Goal: Task Accomplishment & Management: Complete application form

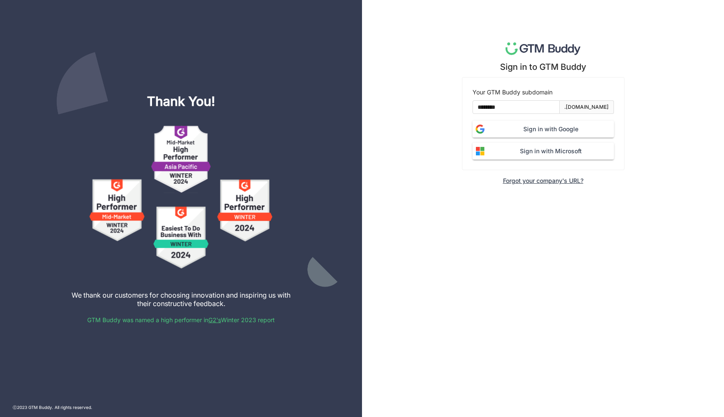
click at [558, 125] on span "Sign in with Google" at bounding box center [551, 128] width 126 height 9
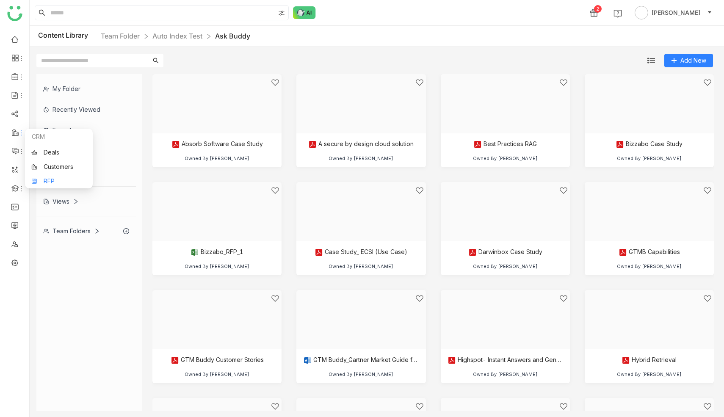
click at [49, 180] on link "RFP" at bounding box center [58, 181] width 55 height 6
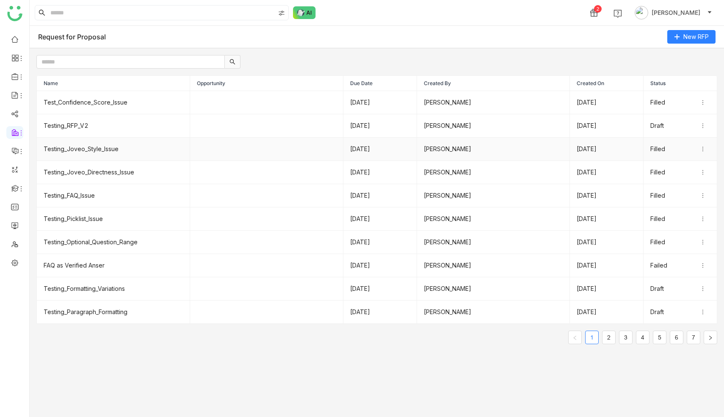
click at [91, 148] on td "Testing_Joveo_Style_Issue" at bounding box center [113, 149] width 153 height 23
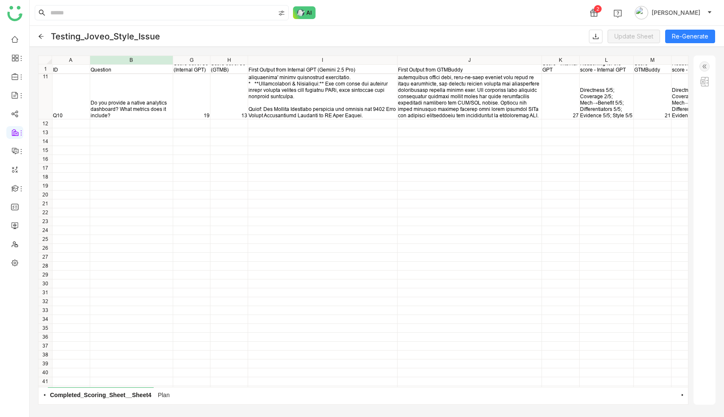
scroll to position [701, 0]
click at [705, 64] on img at bounding box center [704, 66] width 10 height 10
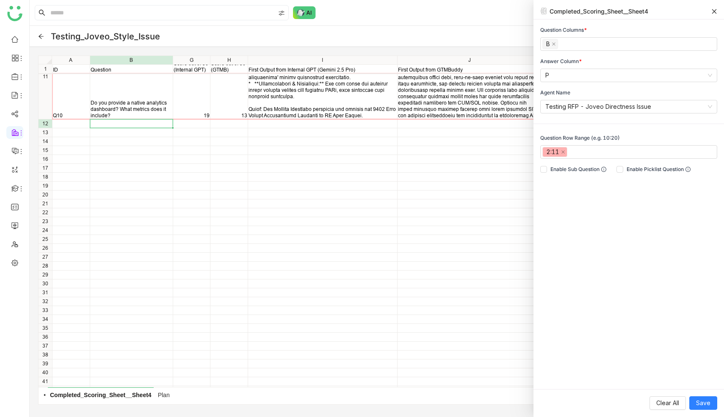
click at [113, 126] on div "Q10 Do you provide a native analytics dashboard? What metrics does it include? …" at bounding box center [363, 230] width 649 height 314
click at [113, 126] on div at bounding box center [131, 123] width 83 height 8
click at [347, 226] on div "Q10 Do you provide a native analytics dashboard? What metrics does it include? …" at bounding box center [363, 230] width 649 height 314
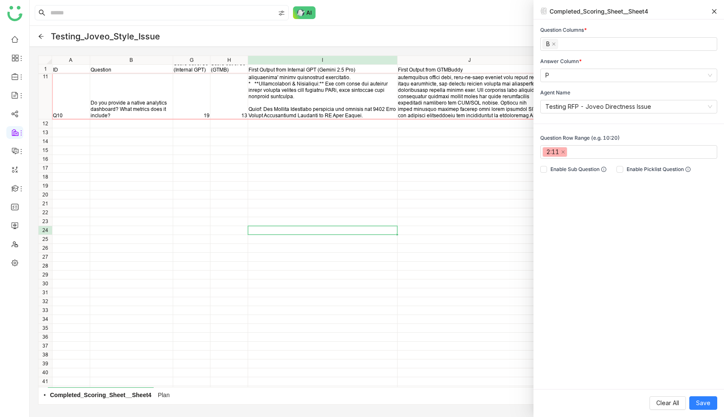
click at [40, 35] on icon at bounding box center [41, 36] width 5 height 5
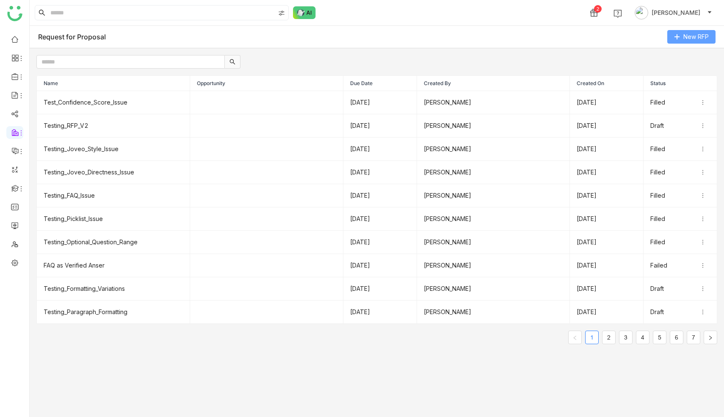
click at [700, 38] on span "New RFP" at bounding box center [695, 36] width 25 height 9
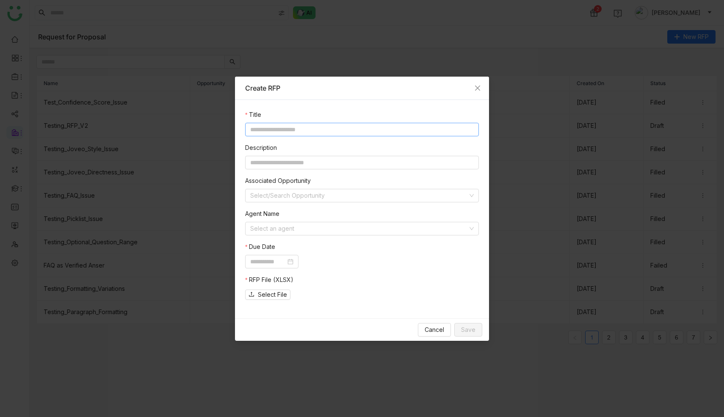
click at [298, 130] on input at bounding box center [362, 130] width 234 height 14
type input "*"
type input "**********"
click at [307, 166] on input at bounding box center [362, 163] width 234 height 14
type input "****"
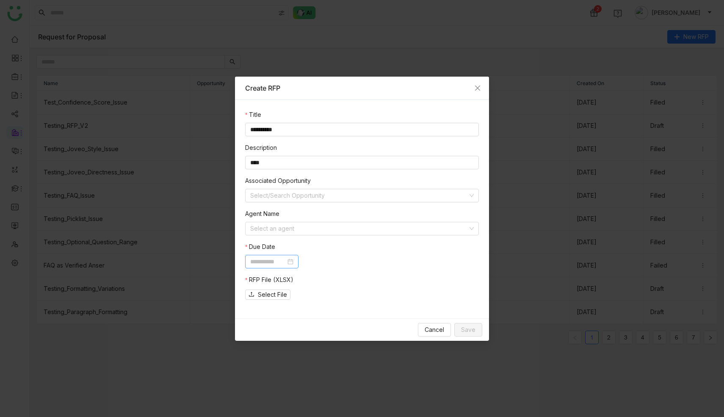
click at [283, 259] on input at bounding box center [268, 261] width 36 height 9
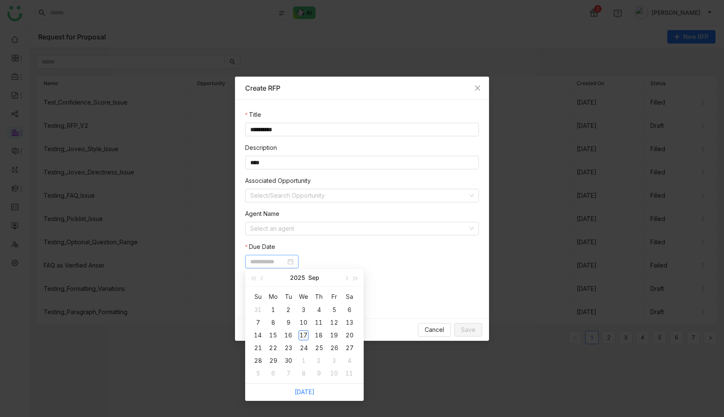
click at [304, 331] on div "17" at bounding box center [303, 335] width 10 height 10
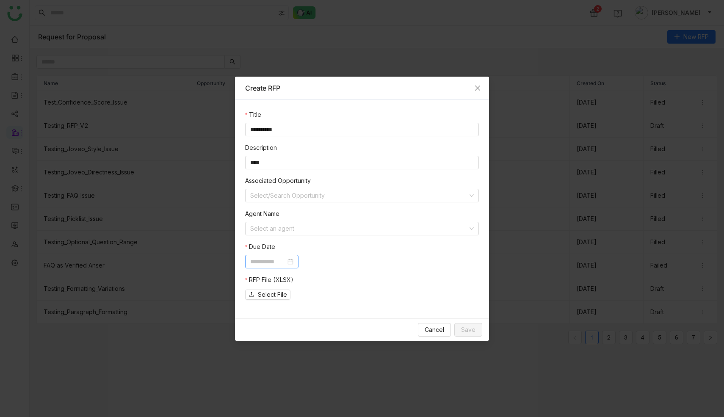
type input "**********"
click at [272, 293] on span "Select File" at bounding box center [272, 294] width 29 height 9
click at [439, 229] on input at bounding box center [359, 228] width 218 height 13
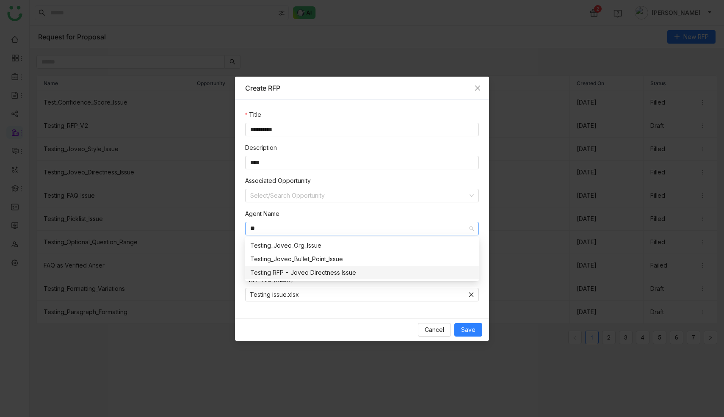
type input "**"
click at [325, 271] on div "Testing RFP - Joveo Directness Issue" at bounding box center [361, 272] width 223 height 9
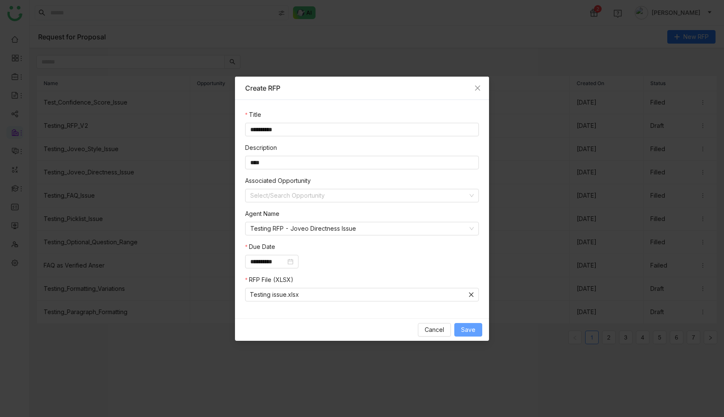
click at [470, 332] on span "Save" at bounding box center [468, 329] width 14 height 9
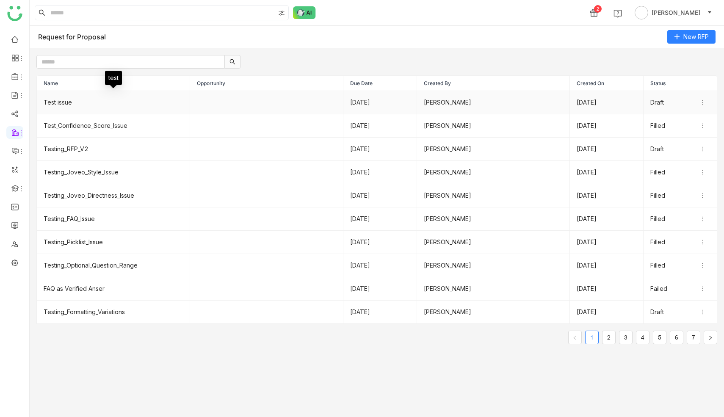
click at [66, 103] on td "Test issue" at bounding box center [113, 102] width 153 height 23
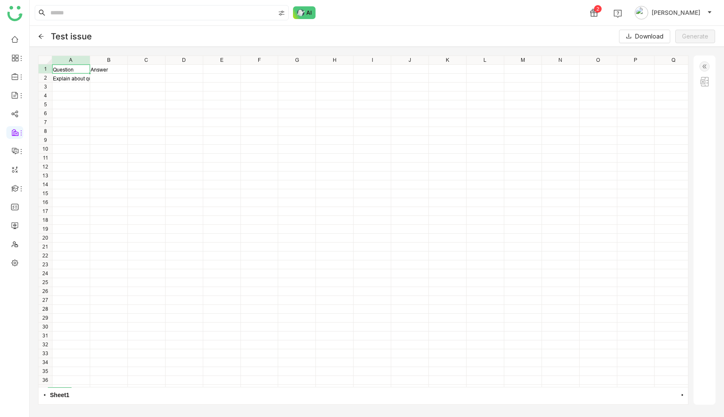
click at [705, 65] on img at bounding box center [704, 66] width 10 height 10
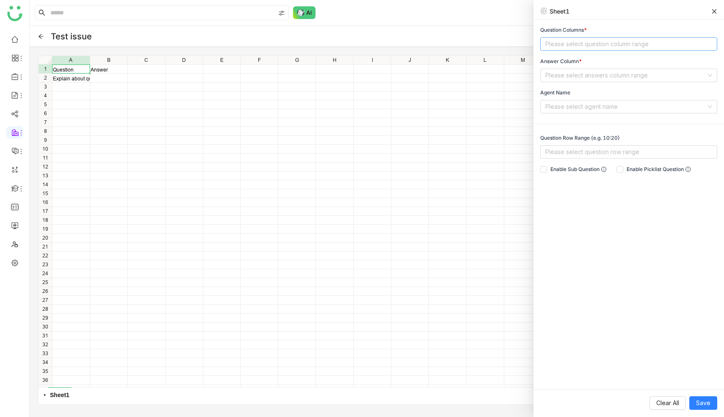
click at [569, 37] on nz-select-top-control "Please select question column range" at bounding box center [628, 44] width 177 height 14
click at [550, 64] on div "A" at bounding box center [628, 60] width 167 height 9
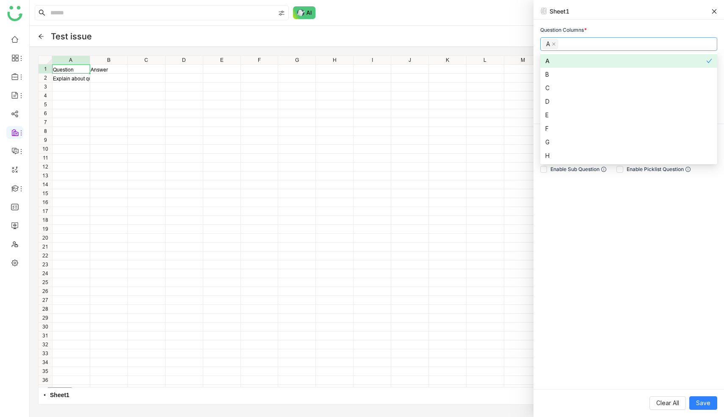
click at [599, 21] on div "Question Columns * A Answer Column * Please select answers column range Agent N…" at bounding box center [628, 204] width 190 height 370
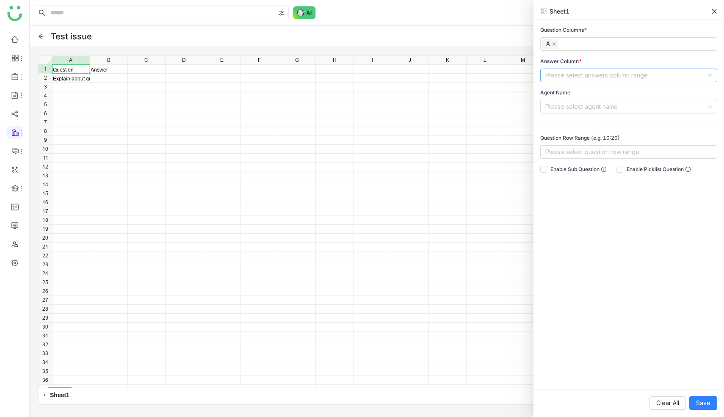
click at [575, 70] on input at bounding box center [625, 75] width 161 height 13
click at [557, 109] on div "B" at bounding box center [628, 105] width 167 height 9
click at [607, 253] on div "Question Columns * A Answer Column * B Agent Name Please select agent name Ques…" at bounding box center [628, 204] width 190 height 370
click at [601, 109] on input at bounding box center [625, 106] width 161 height 13
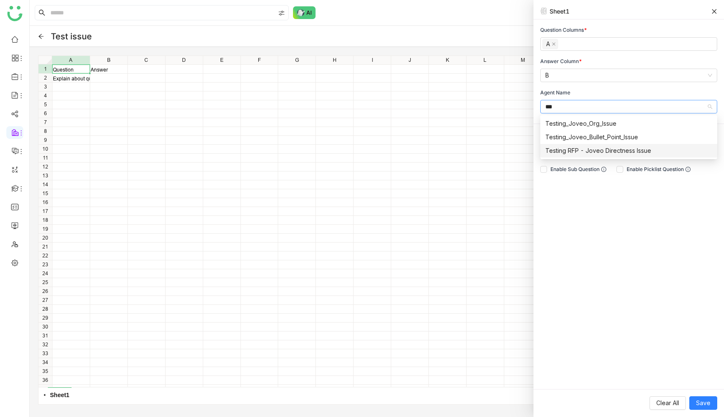
type input "***"
click at [633, 150] on div "Testing RFP - Joveo Directness Issue" at bounding box center [628, 150] width 167 height 9
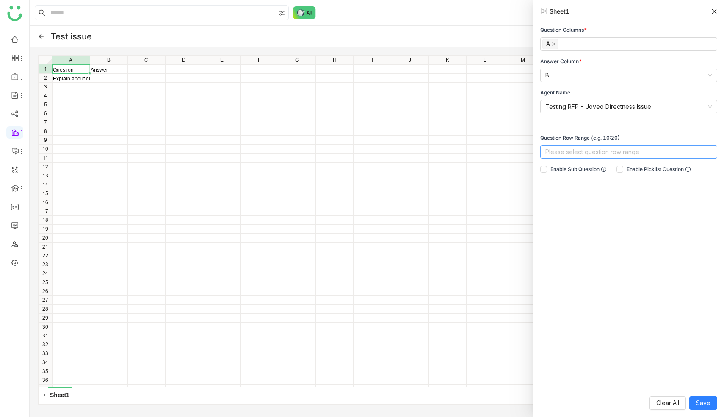
click at [563, 152] on nz-select-top-control "Please select question row range" at bounding box center [628, 152] width 177 height 14
type input "***"
click at [582, 170] on div "2:2" at bounding box center [628, 168] width 167 height 9
click at [592, 221] on div "Question Columns * A Answer Column * B Agent Name Testing RFP - Joveo Directnes…" at bounding box center [628, 204] width 190 height 370
click at [698, 401] on span "Save" at bounding box center [703, 402] width 14 height 9
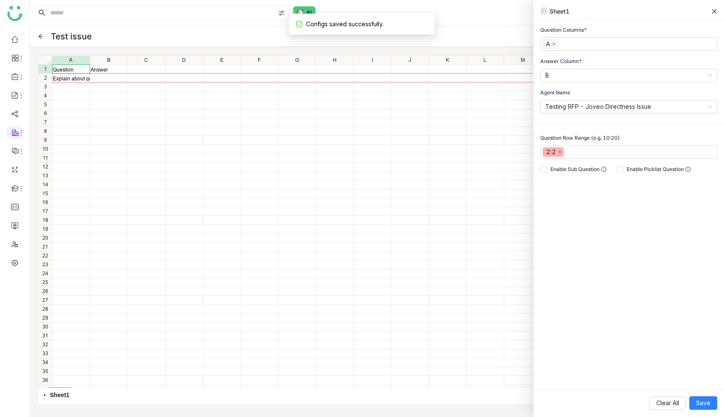
click at [713, 11] on icon at bounding box center [714, 11] width 5 height 5
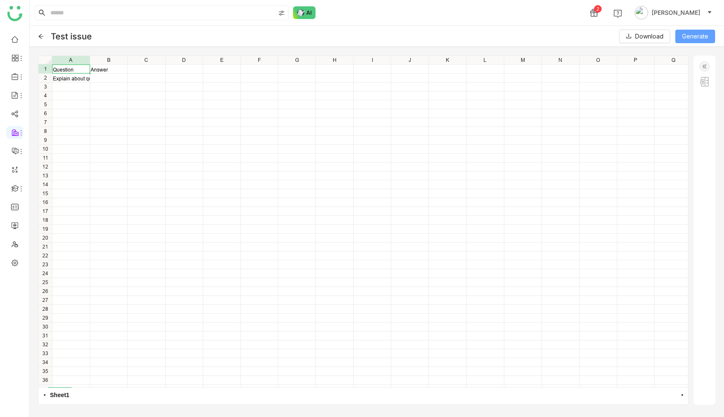
click at [688, 38] on span "Generate" at bounding box center [695, 36] width 26 height 9
click at [221, 79] on div "Question Answer Confidence Score Source URL Explain about qubits in quantum com…" at bounding box center [363, 221] width 649 height 331
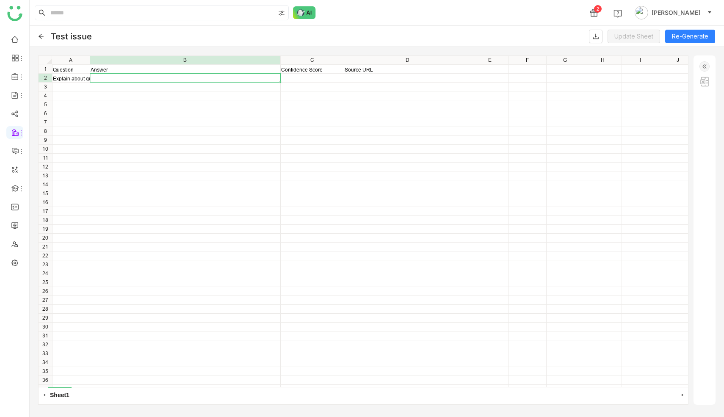
click at [221, 79] on div at bounding box center [185, 78] width 190 height 8
click at [706, 65] on img at bounding box center [704, 66] width 10 height 10
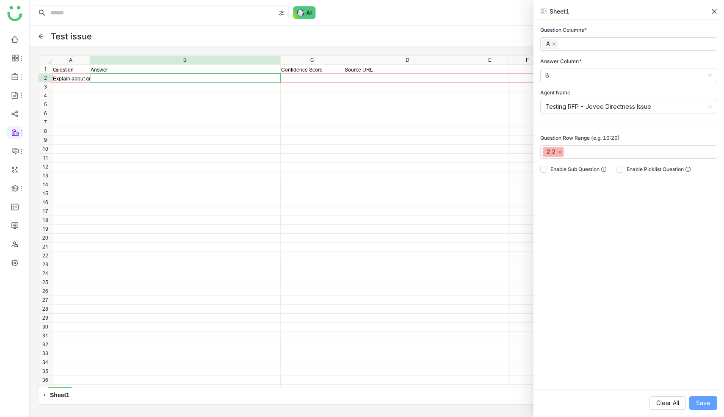
click at [702, 404] on span "Save" at bounding box center [703, 402] width 14 height 9
click at [663, 105] on nz-select-item "Testing RFP - Joveo Directness Issue" at bounding box center [628, 106] width 167 height 13
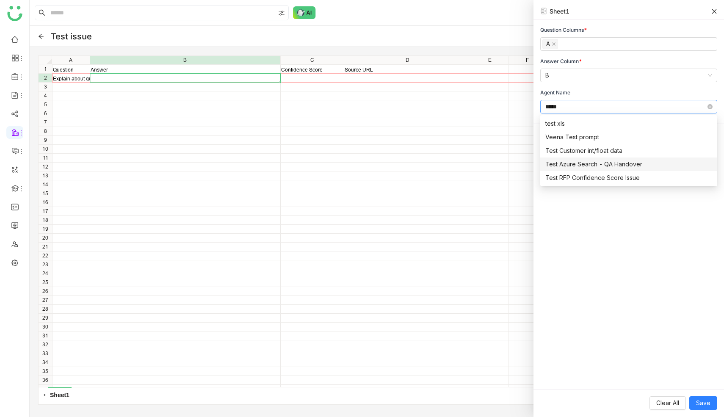
type input "****"
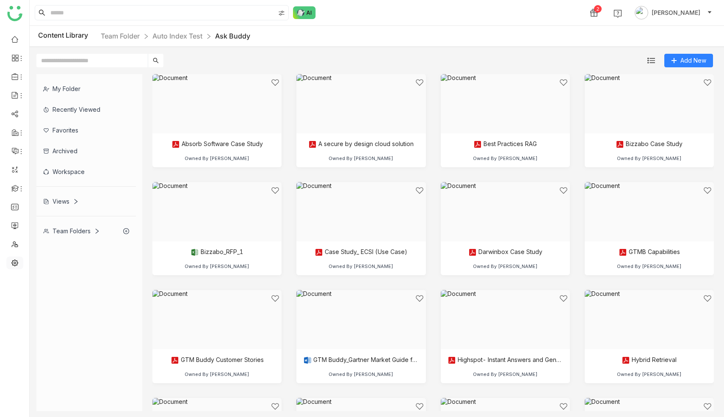
click at [13, 262] on link at bounding box center [15, 262] width 8 height 7
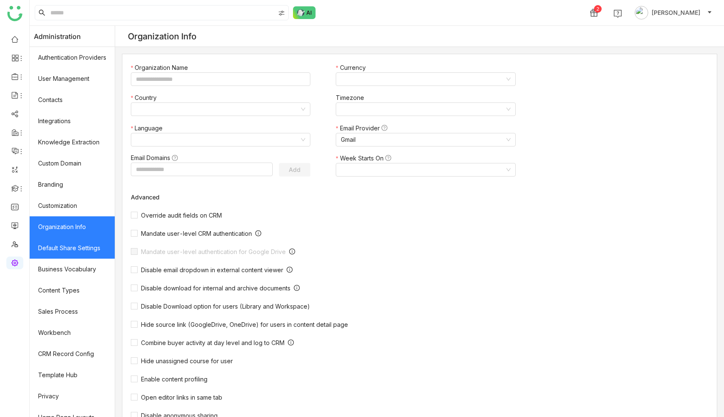
scroll to position [32, 0]
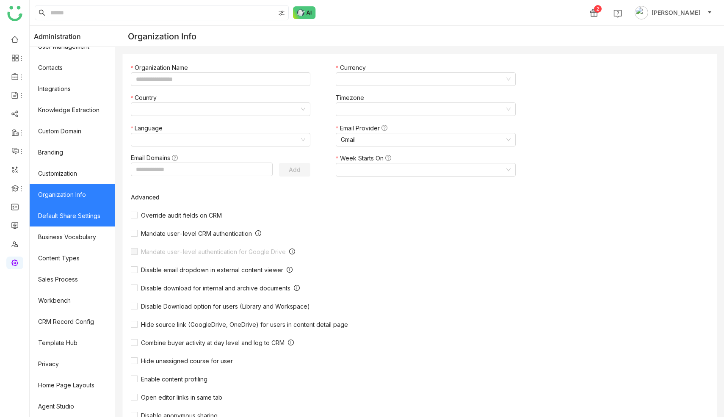
type input "*******"
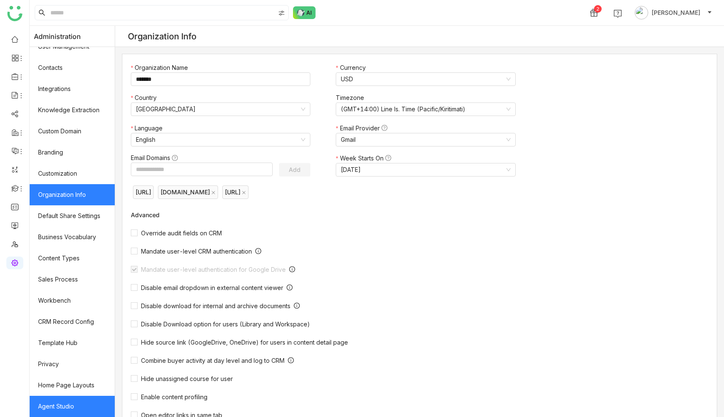
click at [58, 405] on link "Agent Studio" at bounding box center [72, 406] width 85 height 21
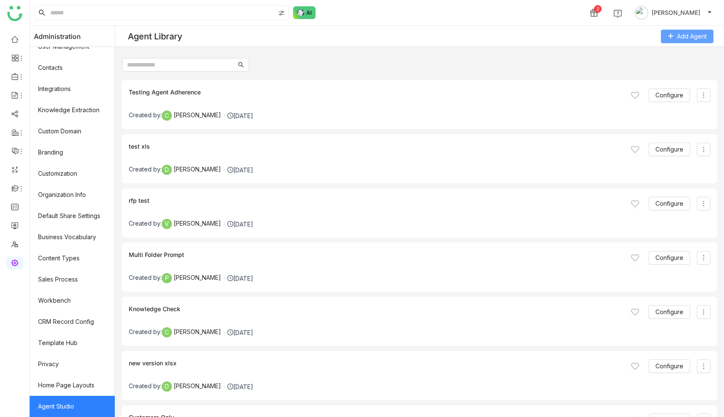
click at [694, 39] on span "Add Agent" at bounding box center [692, 36] width 30 height 9
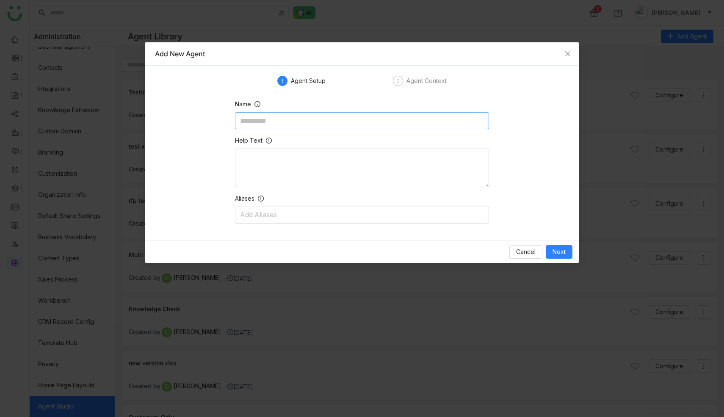
click at [317, 119] on input at bounding box center [362, 120] width 254 height 17
type input "**********"
click at [302, 152] on textarea at bounding box center [362, 168] width 254 height 38
click at [559, 249] on span "Next" at bounding box center [558, 251] width 13 height 9
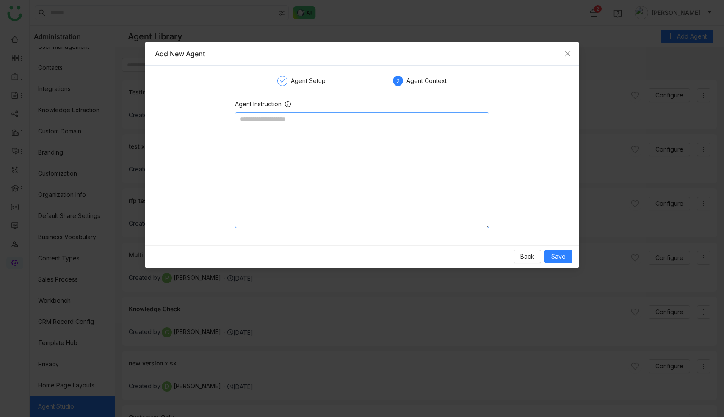
click at [361, 145] on textarea at bounding box center [362, 170] width 254 height 116
click at [351, 118] on textarea "**********" at bounding box center [362, 170] width 254 height 116
click at [485, 119] on textarea "**********" at bounding box center [362, 170] width 254 height 116
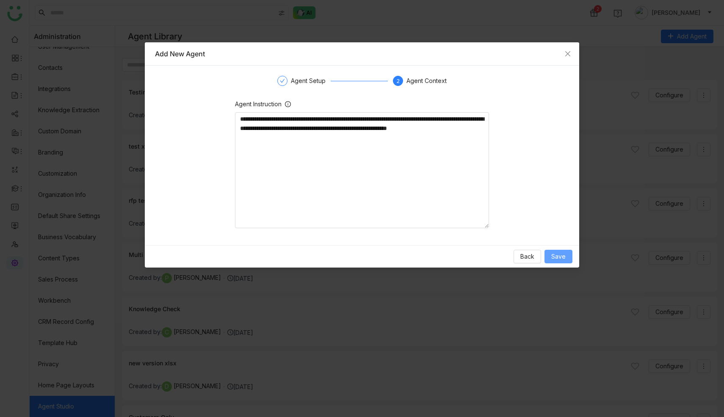
click at [559, 257] on span "Save" at bounding box center [558, 256] width 14 height 9
click at [373, 127] on textarea "**********" at bounding box center [362, 170] width 254 height 116
type textarea "**********"
click at [553, 254] on span "Save" at bounding box center [558, 256] width 14 height 9
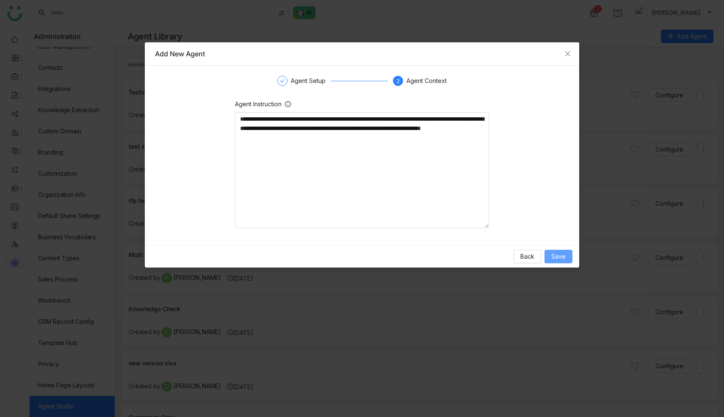
click at [562, 257] on span "Save" at bounding box center [558, 256] width 14 height 9
click at [525, 259] on span "Back" at bounding box center [527, 256] width 14 height 9
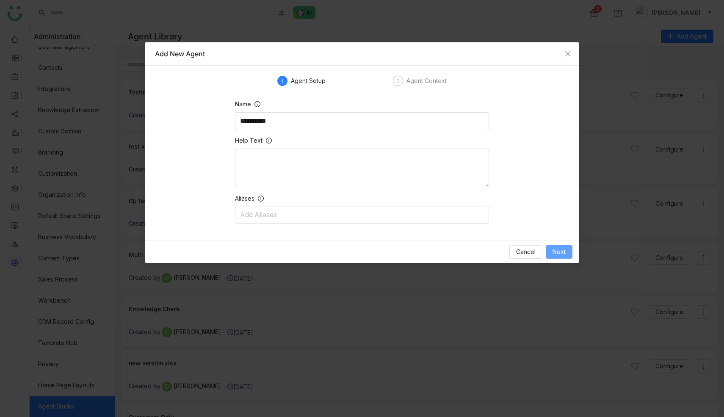
click at [555, 250] on span "Next" at bounding box center [558, 251] width 13 height 9
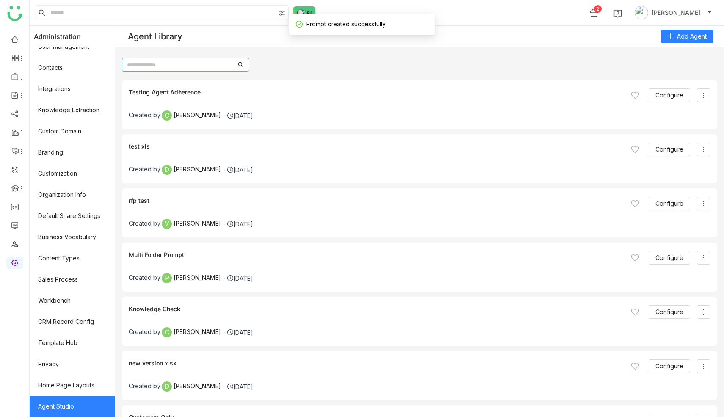
click at [177, 62] on input "text" at bounding box center [181, 64] width 109 height 9
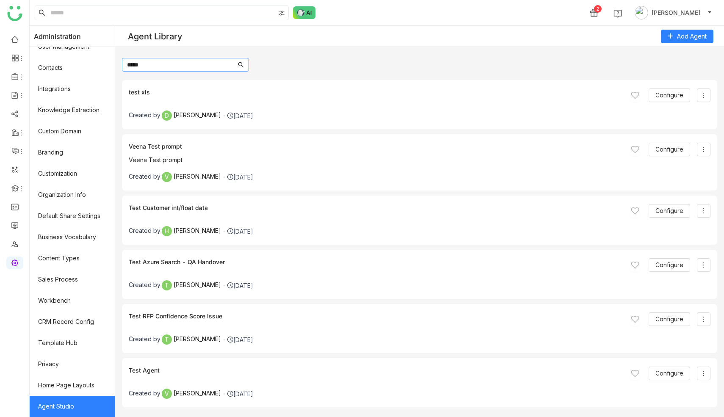
scroll to position [2, 0]
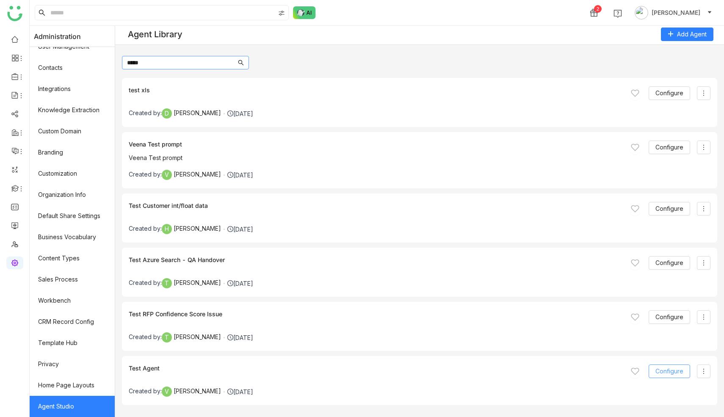
type input "****"
click at [669, 372] on span "Configure" at bounding box center [669, 371] width 28 height 9
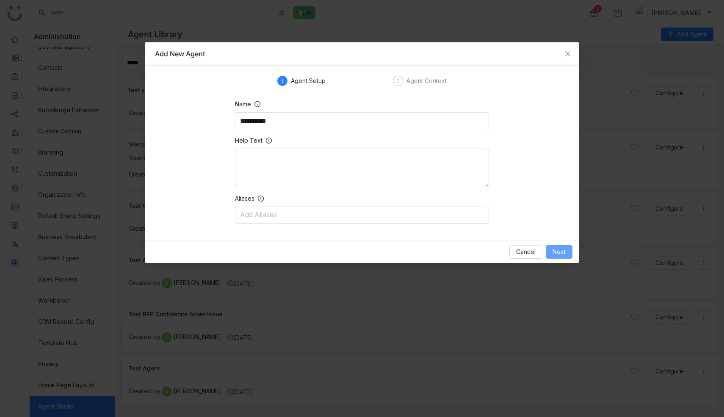
click at [558, 255] on span "Next" at bounding box center [558, 251] width 13 height 9
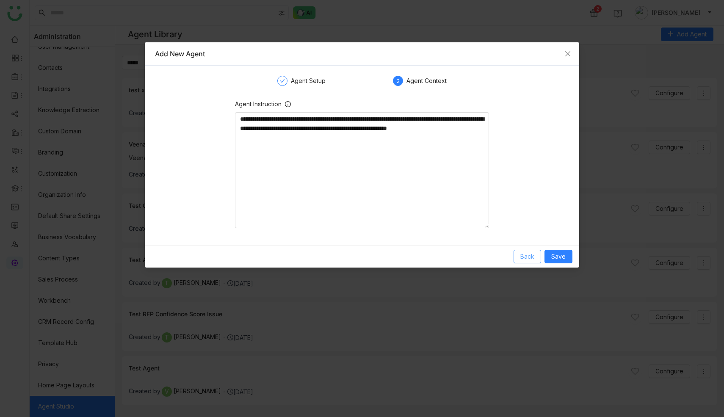
click at [531, 258] on span "Back" at bounding box center [527, 256] width 14 height 9
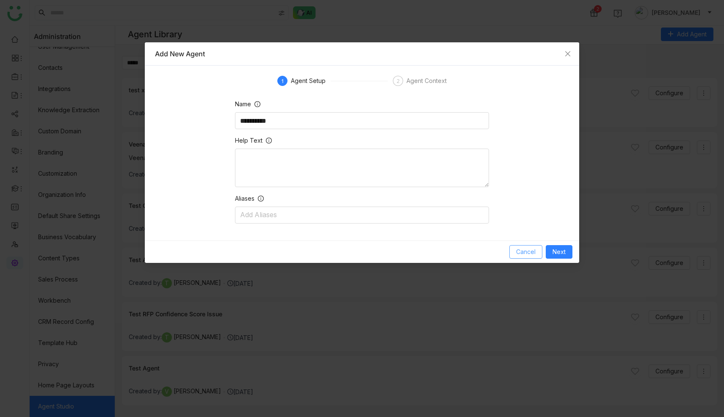
click at [535, 252] on span "Cancel" at bounding box center [525, 251] width 19 height 9
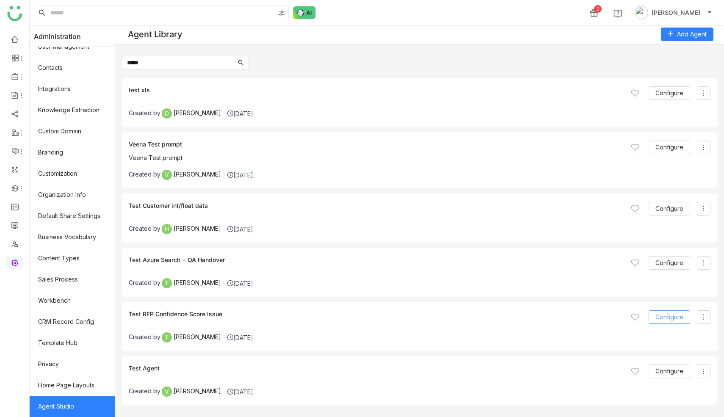
click at [666, 314] on span "Configure" at bounding box center [669, 316] width 28 height 9
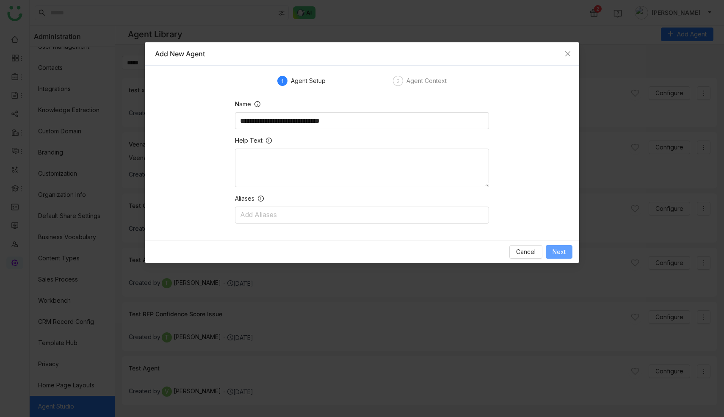
click at [549, 248] on button "Next" at bounding box center [559, 252] width 27 height 14
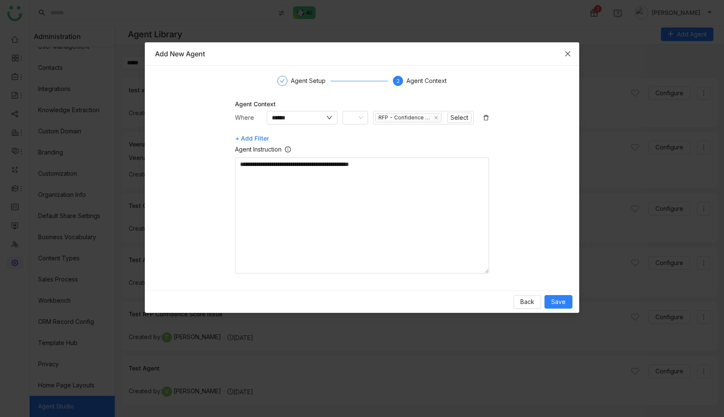
click at [566, 53] on icon "Close" at bounding box center [567, 53] width 7 height 7
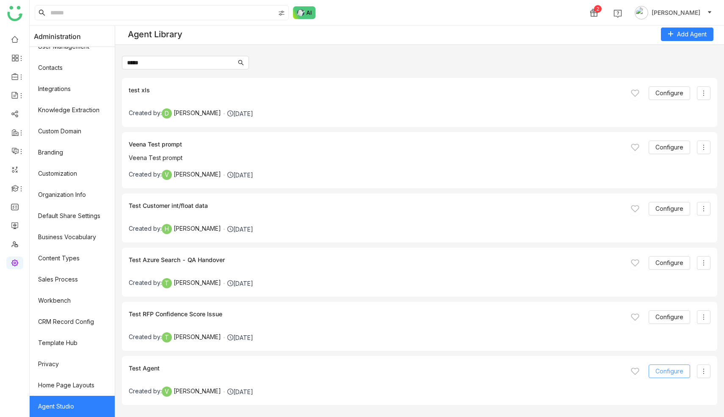
click at [670, 374] on span "Configure" at bounding box center [669, 371] width 28 height 9
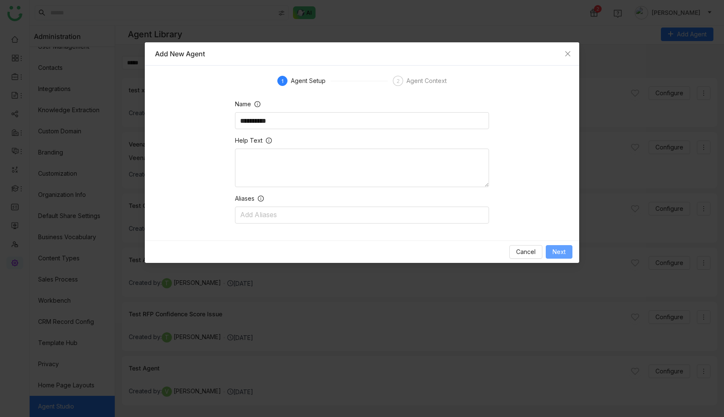
click at [562, 253] on span "Next" at bounding box center [558, 251] width 13 height 9
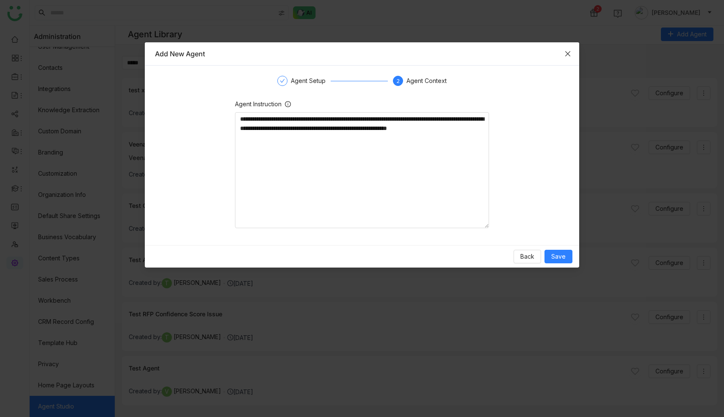
click at [569, 56] on icon "Close" at bounding box center [567, 53] width 7 height 7
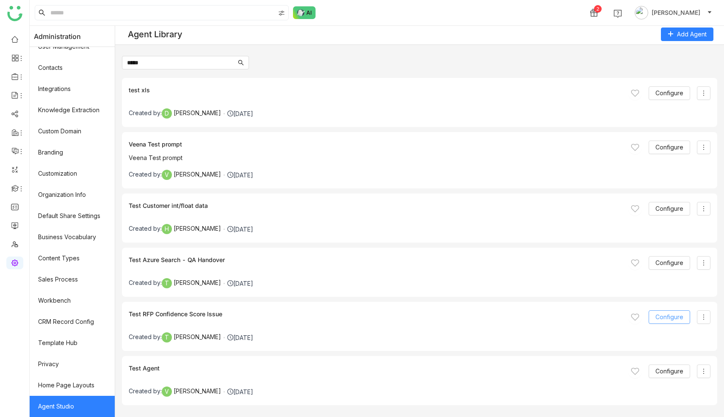
click at [676, 321] on span "Configure" at bounding box center [669, 316] width 28 height 9
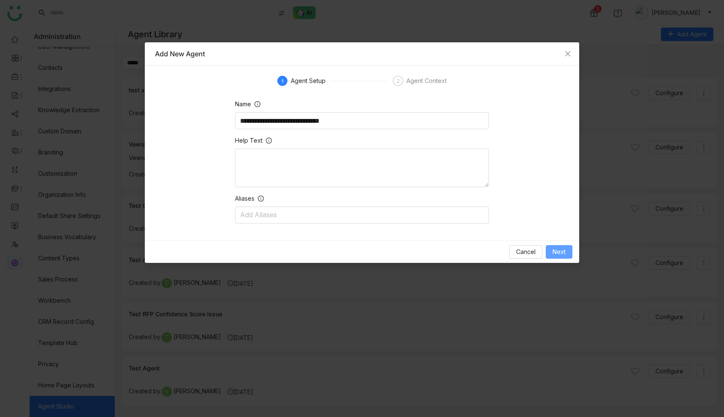
click at [557, 246] on button "Next" at bounding box center [559, 252] width 27 height 14
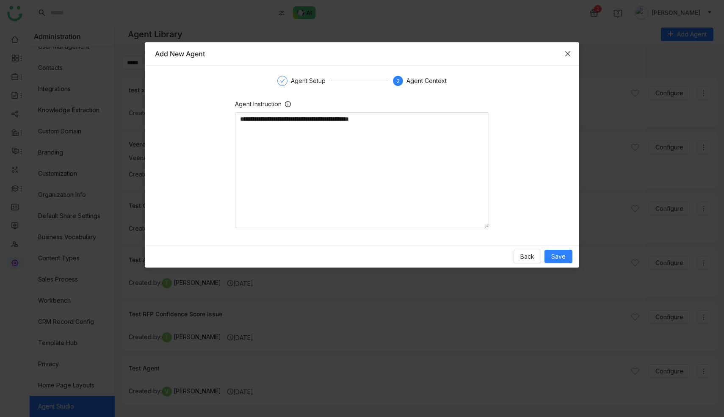
click at [568, 51] on icon "Close" at bounding box center [567, 53] width 7 height 7
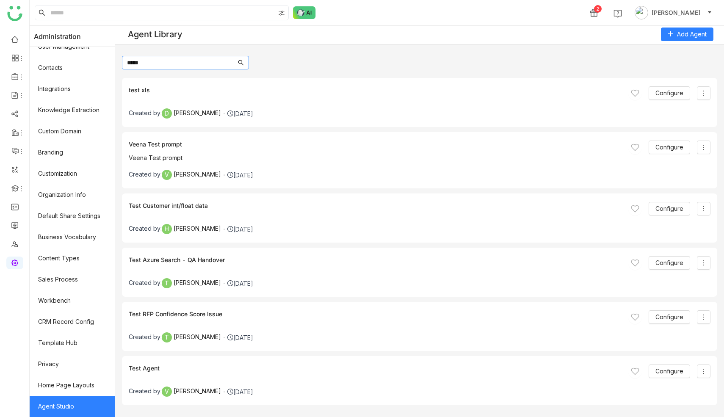
click at [174, 64] on input "****" at bounding box center [181, 62] width 109 height 9
click at [662, 362] on div "Test Agent Configure Created by: V Vikash Prasad Sep 17, 2025" at bounding box center [419, 380] width 595 height 49
click at [663, 370] on span "Configure" at bounding box center [669, 371] width 28 height 9
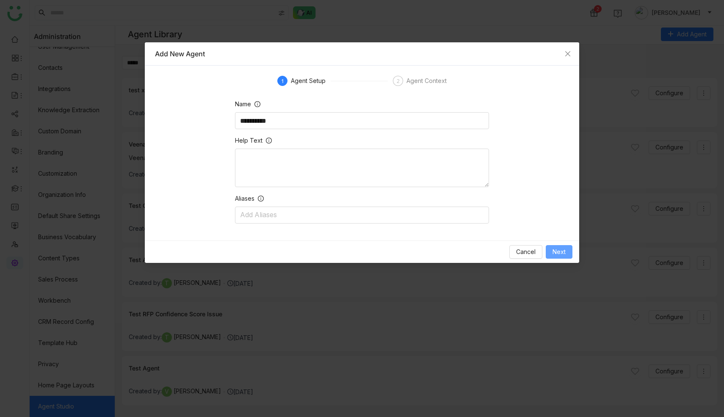
click at [566, 248] on button "Next" at bounding box center [559, 252] width 27 height 14
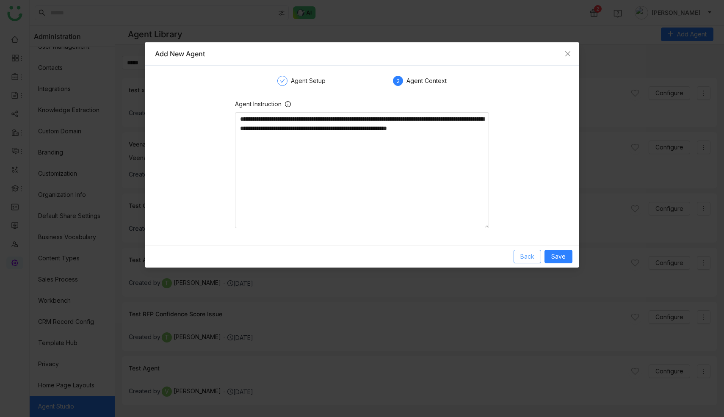
click at [527, 255] on span "Back" at bounding box center [527, 256] width 14 height 9
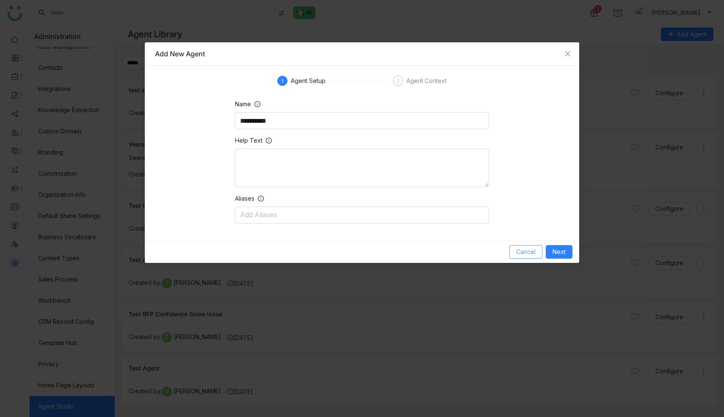
click at [523, 247] on span "Cancel" at bounding box center [525, 251] width 19 height 9
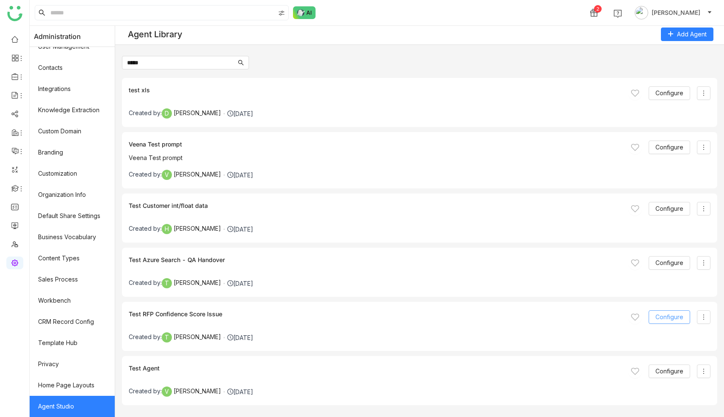
click at [665, 320] on span "Configure" at bounding box center [669, 316] width 28 height 9
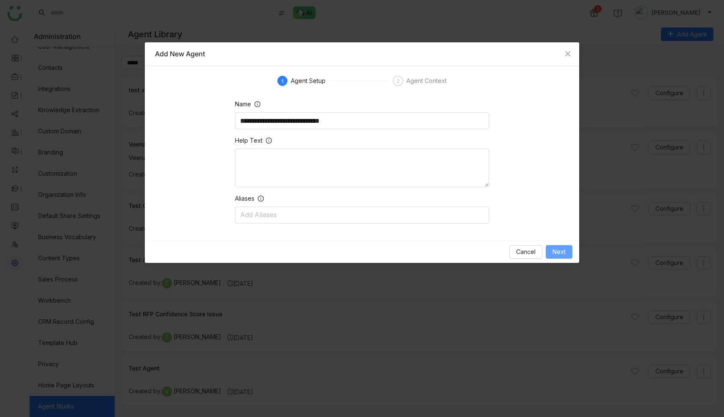
click at [556, 254] on span "Next" at bounding box center [558, 251] width 13 height 9
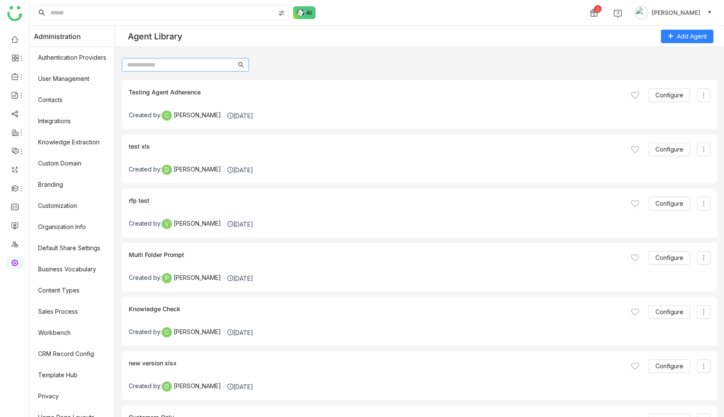
click at [184, 68] on input "text" at bounding box center [181, 64] width 109 height 9
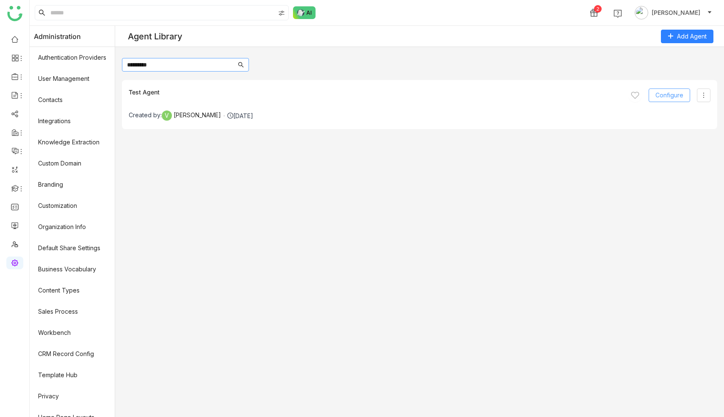
type input "*********"
click at [661, 97] on span "Configure" at bounding box center [669, 95] width 28 height 9
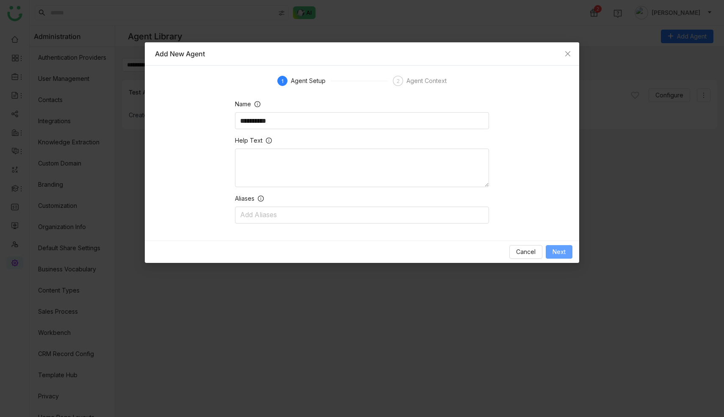
click at [568, 248] on button "Next" at bounding box center [559, 252] width 27 height 14
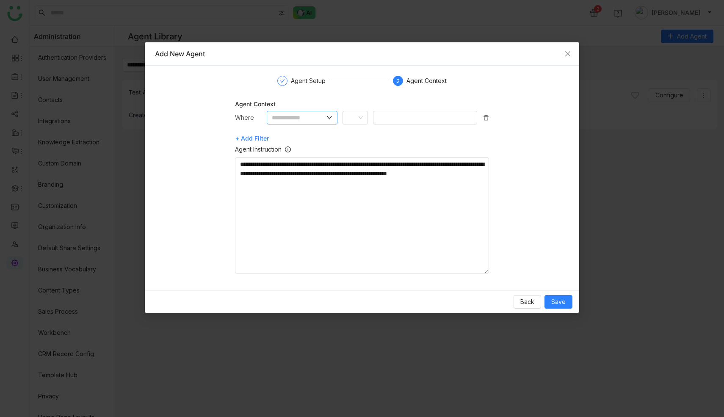
click at [320, 118] on input "text" at bounding box center [298, 117] width 53 height 9
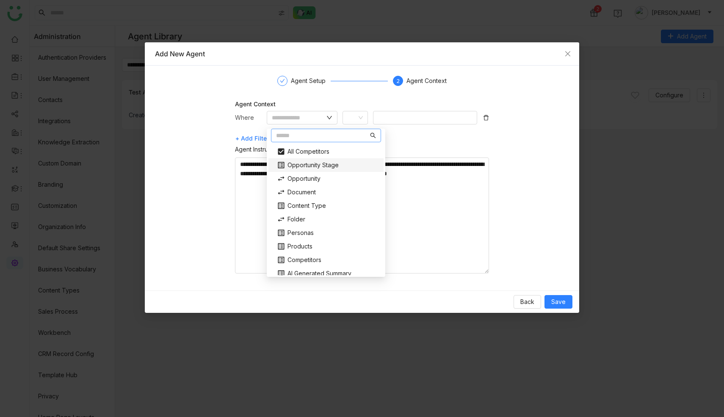
scroll to position [63, 0]
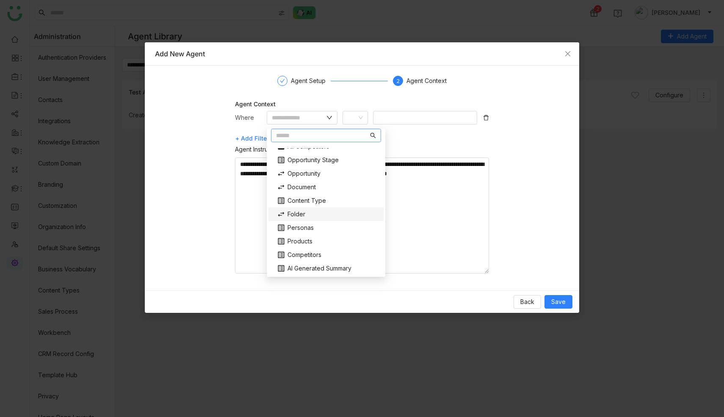
click at [309, 214] on div "Folder" at bounding box center [326, 214] width 108 height 14
type input "******"
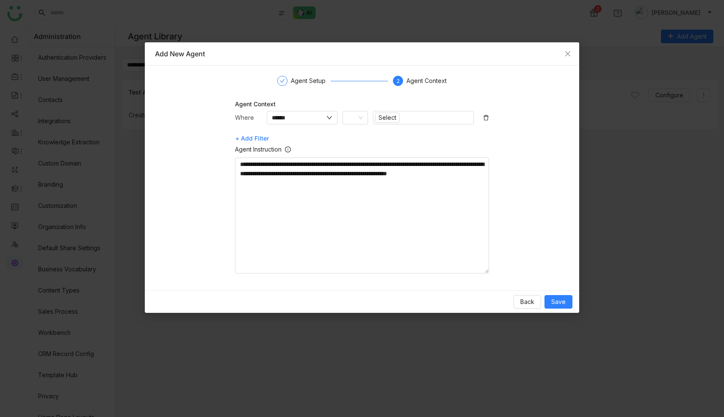
click at [423, 116] on div "Select" at bounding box center [423, 118] width 101 height 14
click at [359, 117] on icon at bounding box center [360, 117] width 5 height 5
click at [392, 120] on span "Select" at bounding box center [387, 117] width 18 height 9
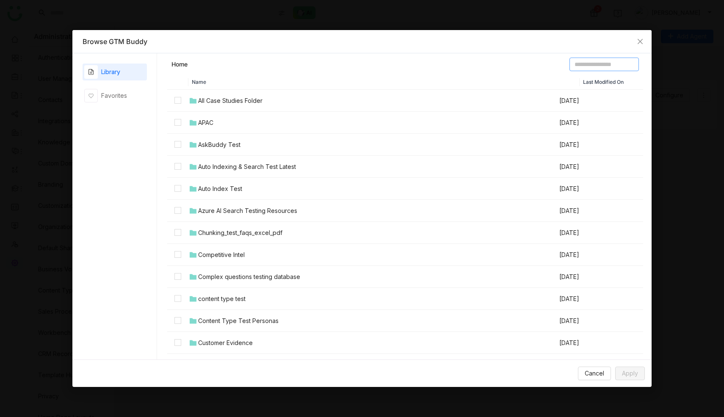
click at [599, 63] on input at bounding box center [603, 65] width 69 height 14
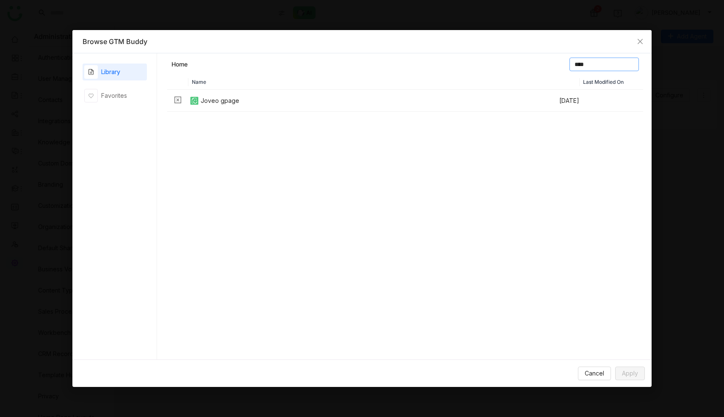
type input "****"
click at [318, 99] on td "Joveo gpage" at bounding box center [373, 101] width 370 height 22
click at [581, 64] on input "****" at bounding box center [603, 65] width 69 height 14
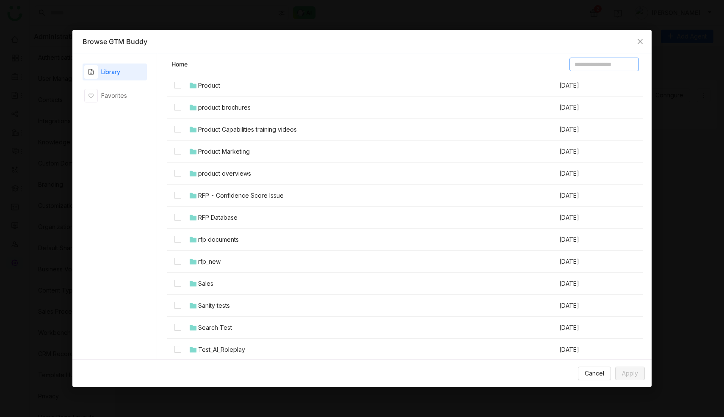
scroll to position [715, 0]
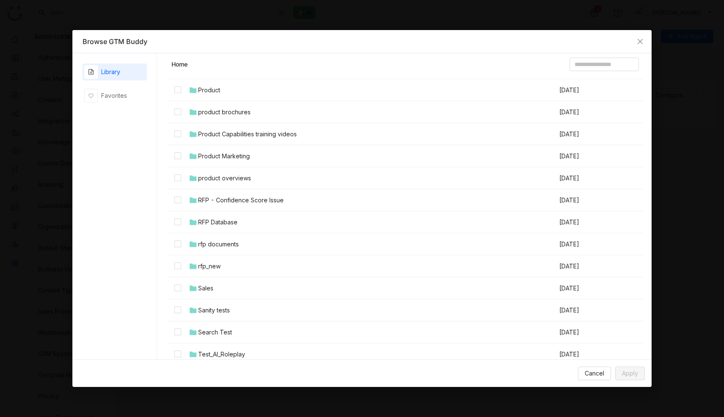
click at [229, 201] on div "RFP - Confidence Score Issue" at bounding box center [241, 200] width 86 height 9
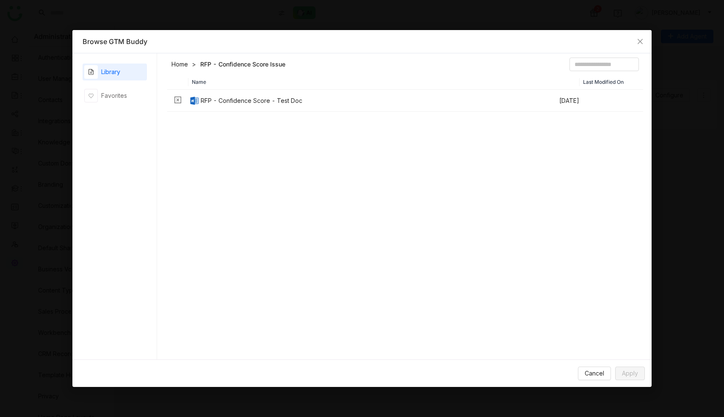
click at [384, 102] on td "RFP - Confidence Score - Test Doc" at bounding box center [373, 101] width 370 height 22
click at [179, 63] on link "Home" at bounding box center [179, 64] width 17 height 8
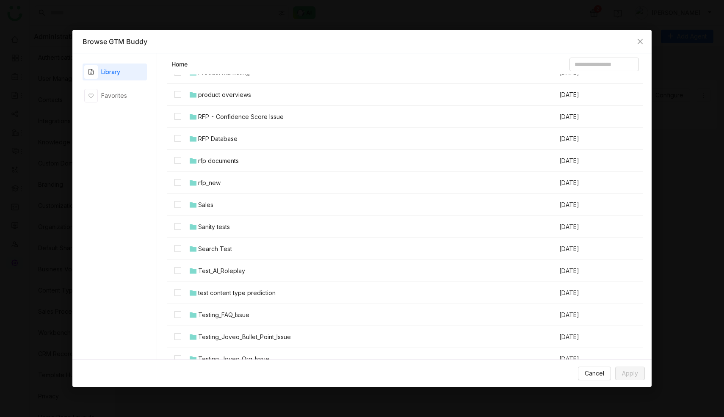
scroll to position [795, 0]
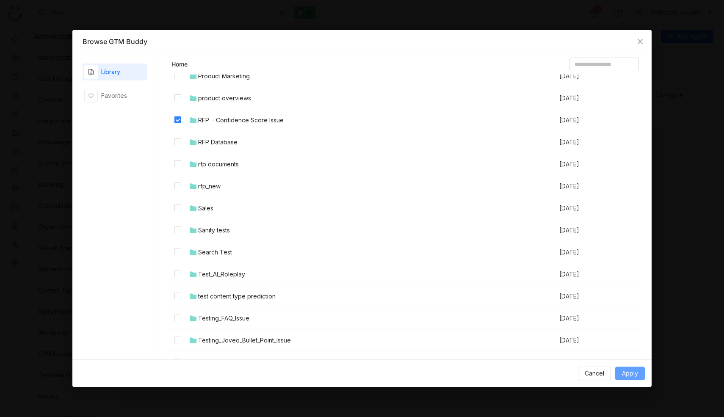
click at [624, 372] on span "Apply" at bounding box center [630, 373] width 16 height 9
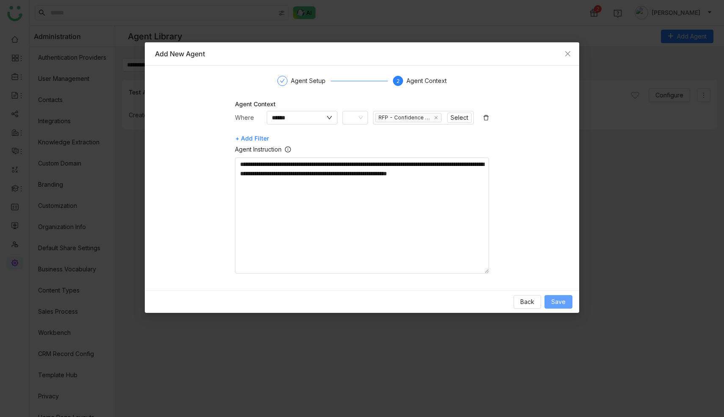
click at [563, 306] on button "Save" at bounding box center [558, 302] width 28 height 14
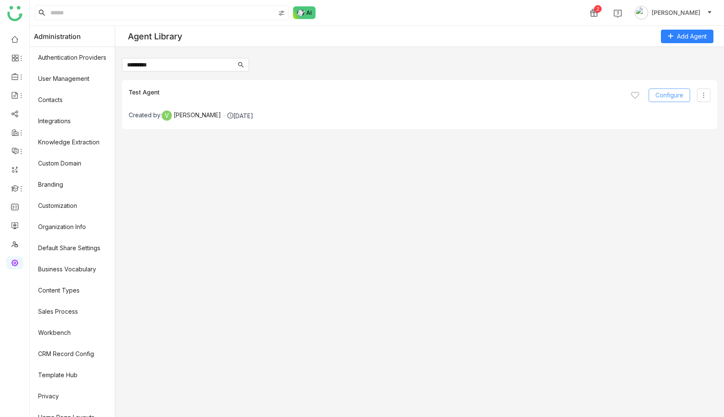
click at [663, 94] on span "Configure" at bounding box center [669, 95] width 28 height 9
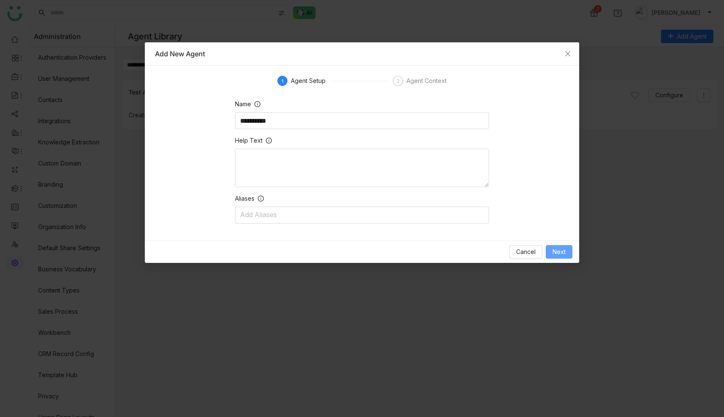
click at [566, 252] on button "Next" at bounding box center [559, 252] width 27 height 14
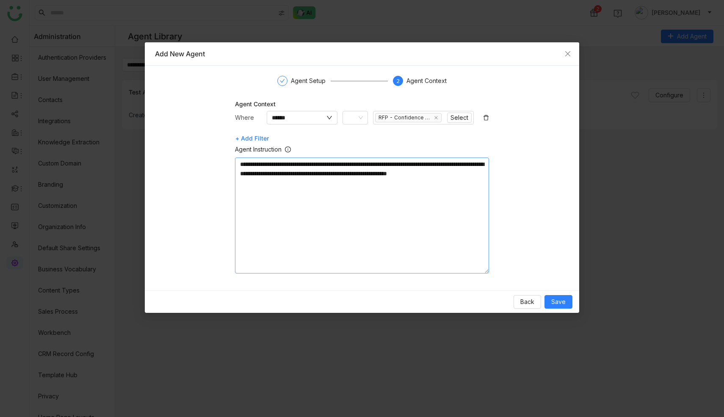
drag, startPoint x: 301, startPoint y: 182, endPoint x: 238, endPoint y: 161, distance: 66.4
click at [238, 161] on textarea "**********" at bounding box center [362, 215] width 254 height 116
click at [568, 52] on icon "Close" at bounding box center [567, 53] width 7 height 7
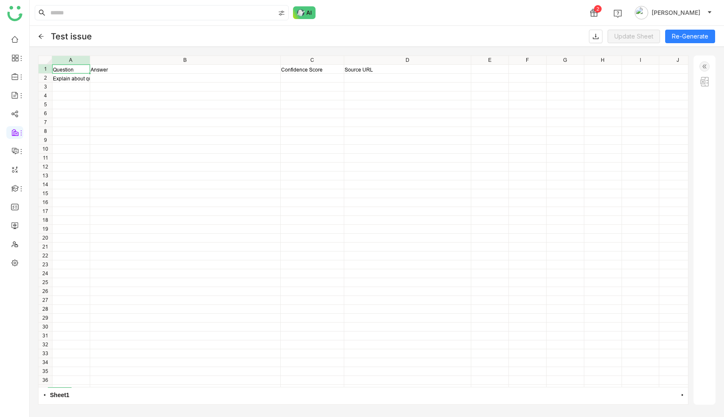
click at [705, 67] on img at bounding box center [704, 66] width 10 height 10
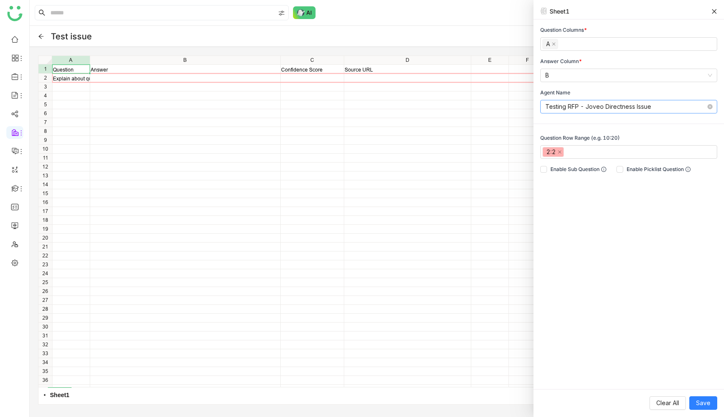
click at [654, 108] on nz-select-item "Testing RFP - Joveo Directness Issue" at bounding box center [628, 106] width 167 height 13
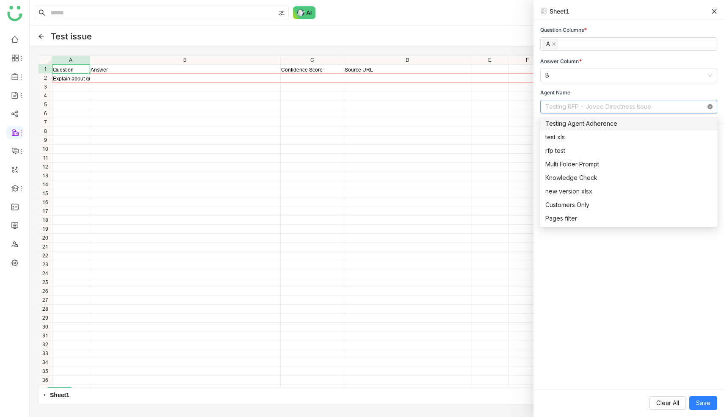
click at [711, 109] on icon at bounding box center [709, 106] width 5 height 5
click at [647, 108] on input at bounding box center [625, 106] width 161 height 13
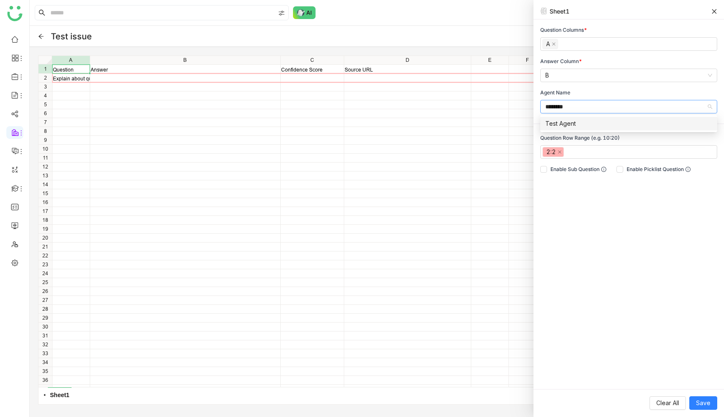
type input "********"
click at [653, 124] on div "Test Agent" at bounding box center [628, 123] width 167 height 9
click at [703, 403] on span "Save" at bounding box center [703, 402] width 14 height 9
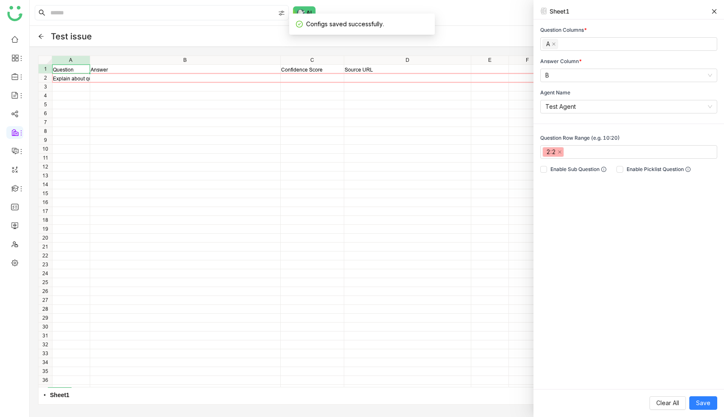
click at [714, 13] on icon at bounding box center [714, 11] width 6 height 6
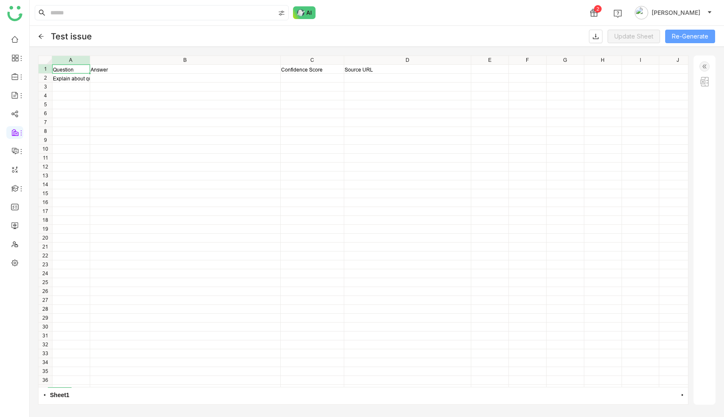
click at [680, 36] on button "Re-Generate" at bounding box center [690, 37] width 50 height 14
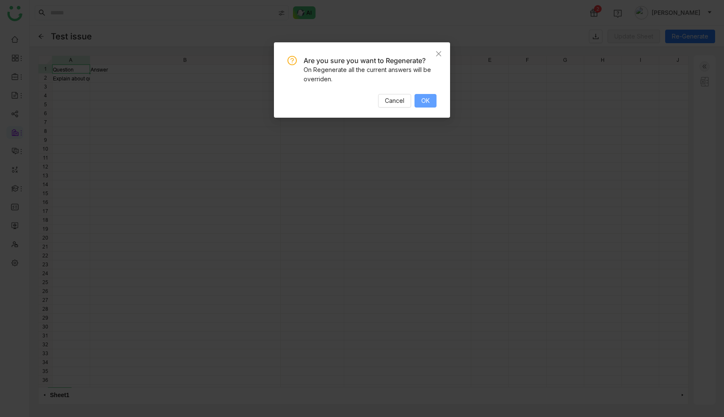
click at [428, 100] on span "OK" at bounding box center [425, 100] width 8 height 9
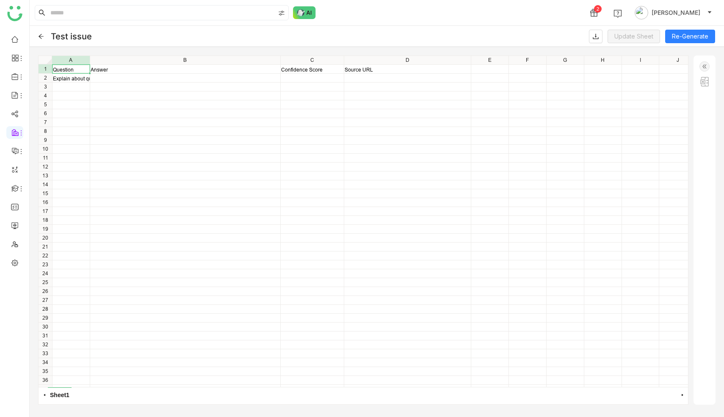
click at [167, 77] on div "Question Answer Confidence Score Source URL Explain about qubits in quantum com…" at bounding box center [363, 221] width 649 height 331
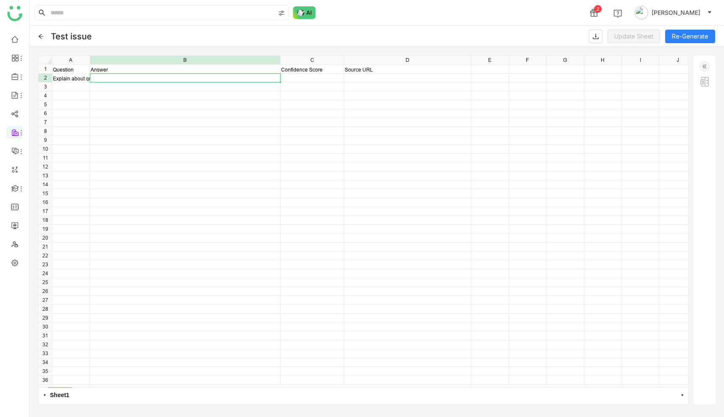
click at [707, 69] on img at bounding box center [704, 66] width 10 height 10
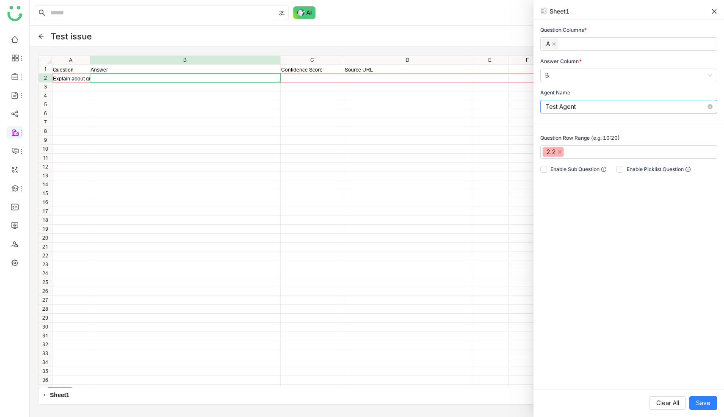
click at [599, 108] on nz-select-item "Test Agent" at bounding box center [628, 106] width 167 height 13
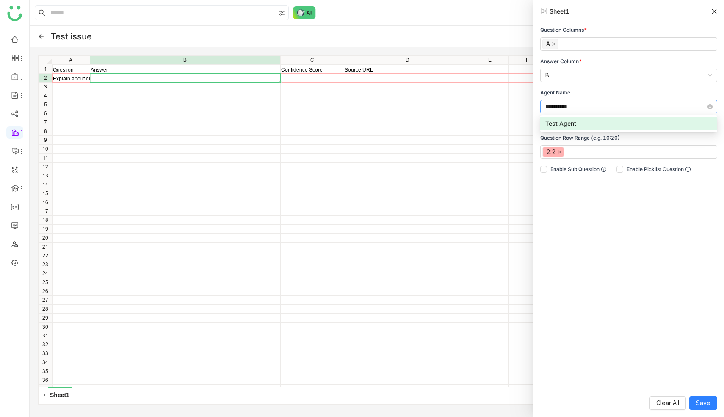
type input "**********"
click at [618, 127] on div "Test Agent" at bounding box center [628, 123] width 167 height 9
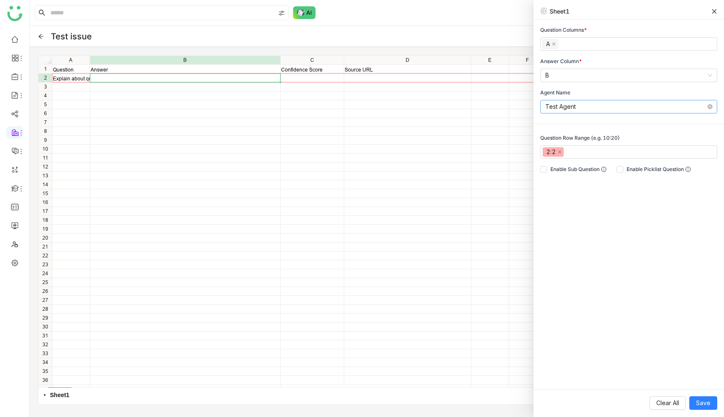
click at [237, 81] on div at bounding box center [185, 78] width 190 height 8
click at [695, 400] on button "Save" at bounding box center [703, 403] width 28 height 14
click at [705, 400] on span "Save" at bounding box center [703, 402] width 14 height 9
click at [716, 11] on icon at bounding box center [714, 11] width 6 height 6
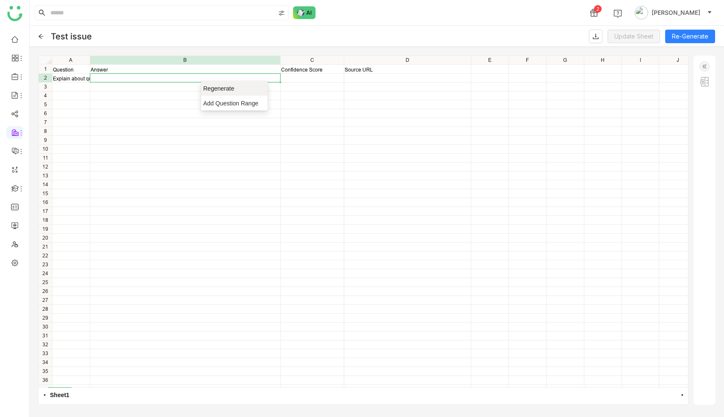
click at [208, 88] on span "Regenerate" at bounding box center [231, 88] width 56 height 8
click at [708, 63] on img at bounding box center [704, 66] width 10 height 10
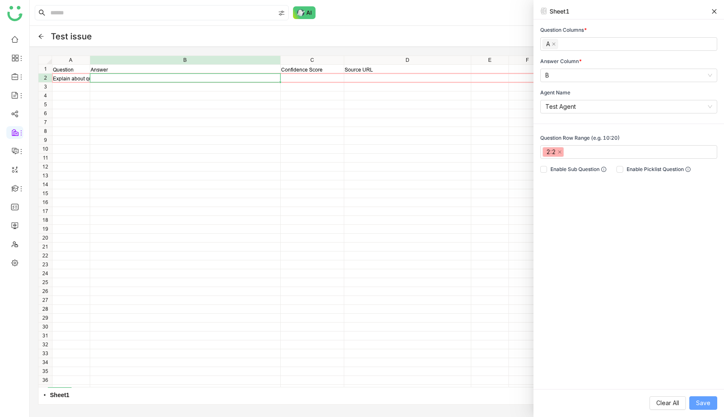
click at [702, 403] on span "Save" at bounding box center [703, 402] width 14 height 9
click at [303, 97] on div "Question Answer Confidence Score Source URL Explain about qubits in quantum com…" at bounding box center [363, 221] width 649 height 331
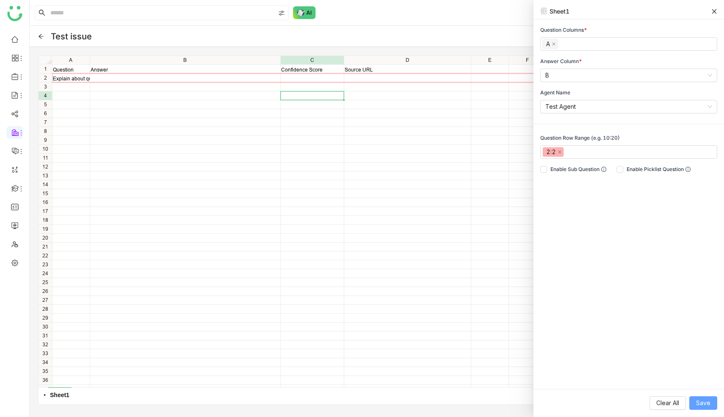
click at [705, 404] on span "Save" at bounding box center [703, 402] width 14 height 9
click at [199, 80] on div "Question Answer Confidence Score Source URL Explain about qubits in quantum com…" at bounding box center [363, 221] width 649 height 331
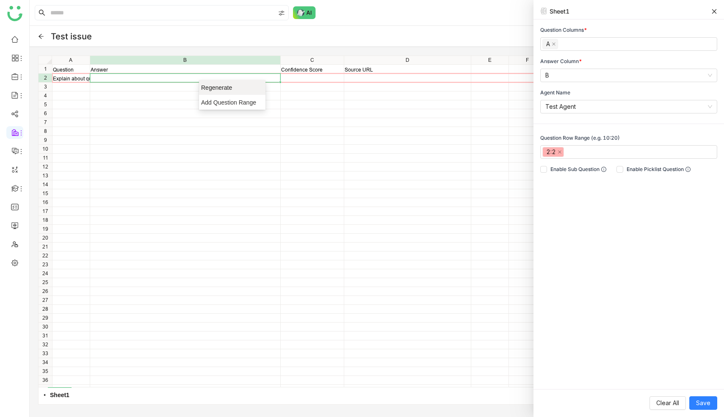
click at [207, 90] on span "Regenerate" at bounding box center [229, 87] width 56 height 8
click at [627, 105] on nz-select-item "Test Agent" at bounding box center [628, 106] width 167 height 13
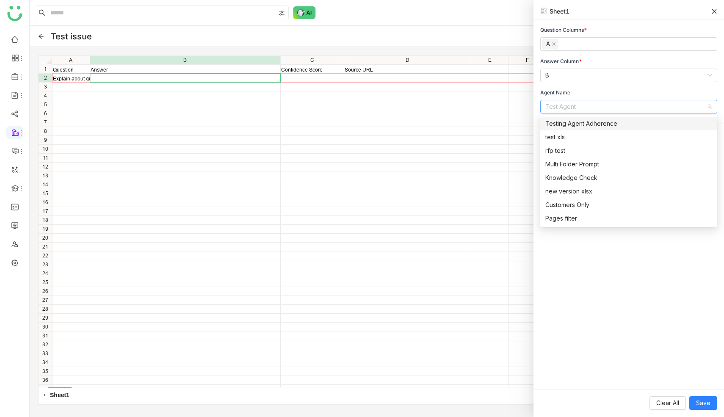
click at [608, 124] on div "Testing Agent Adherence" at bounding box center [628, 123] width 167 height 9
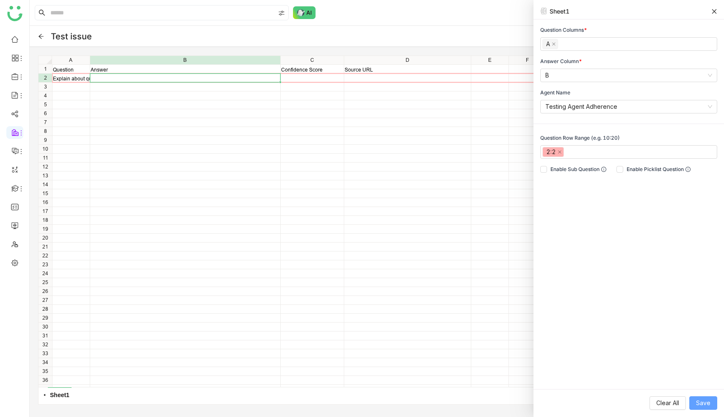
click at [705, 403] on span "Save" at bounding box center [703, 402] width 14 height 9
click at [328, 132] on div "Question Answer Confidence Score Source URL Explain about qubits in quantum com…" at bounding box center [377, 221] width 676 height 331
click at [205, 77] on div "Question Answer Confidence Score Source URL Explain about qubits in quantum com…" at bounding box center [377, 221] width 676 height 331
click at [217, 86] on span "Regenerate" at bounding box center [235, 84] width 56 height 8
click at [702, 403] on span "Save" at bounding box center [703, 402] width 14 height 9
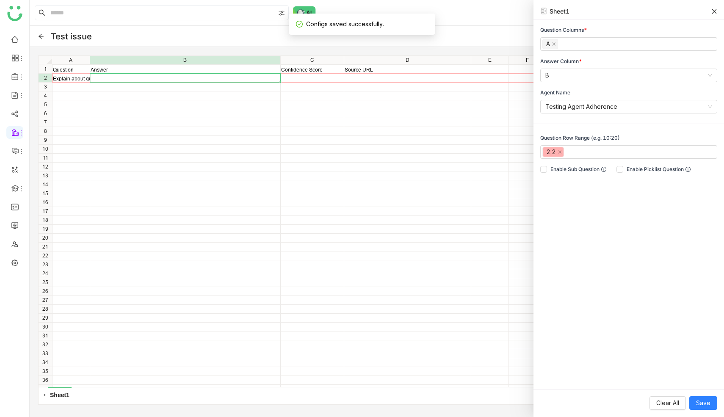
click at [713, 11] on icon at bounding box center [714, 11] width 6 height 6
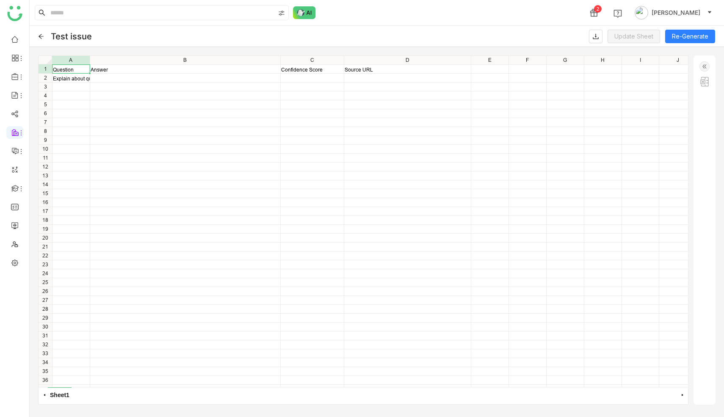
click at [703, 67] on img at bounding box center [704, 66] width 10 height 10
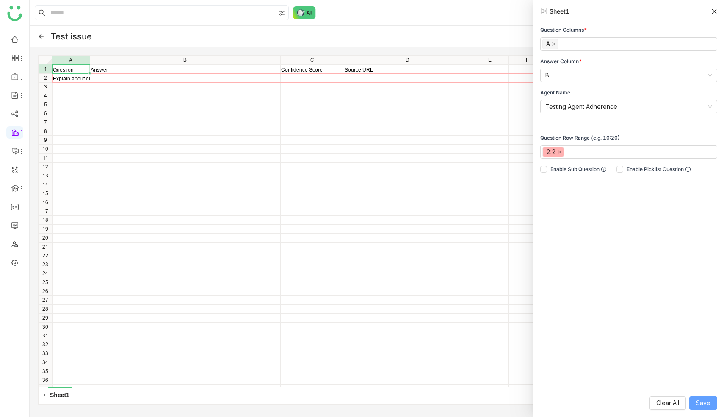
click at [707, 405] on span "Save" at bounding box center [703, 402] width 14 height 9
